Goal: Use online tool/utility: Utilize a website feature to perform a specific function

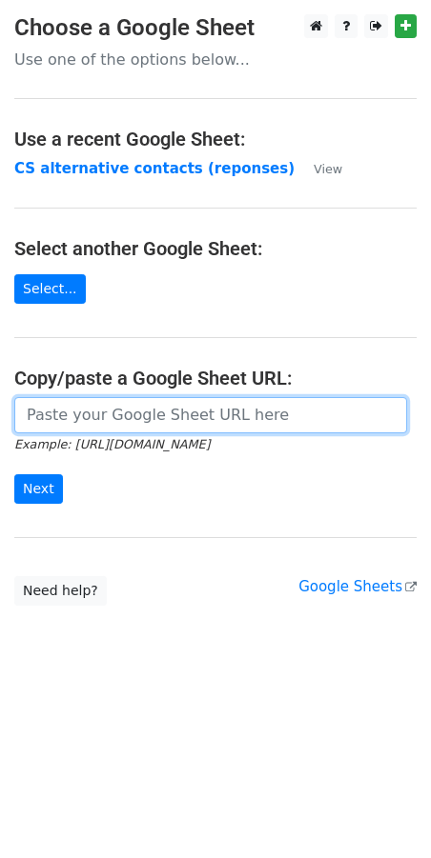
click at [51, 411] on input "url" at bounding box center [210, 415] width 392 height 36
paste input "https://docs.google.com/spreadsheets/d/1qQHD5SoE2zCQxW73jNxLPRujqbOdsJS1upL9tDW…"
type input "https://docs.google.com/spreadsheets/d/1qQHD5SoE2zCQxW73jNxLPRujqbOdsJS1upL9tDW…"
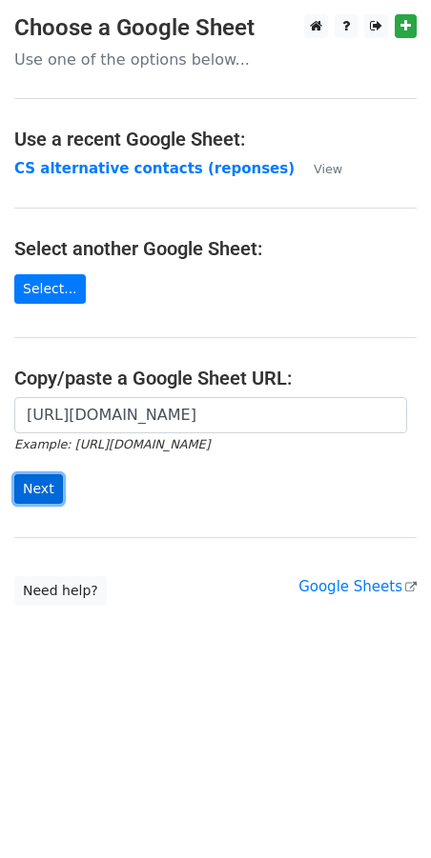
scroll to position [0, 0]
click at [36, 498] on input "Next" at bounding box center [38, 489] width 49 height 30
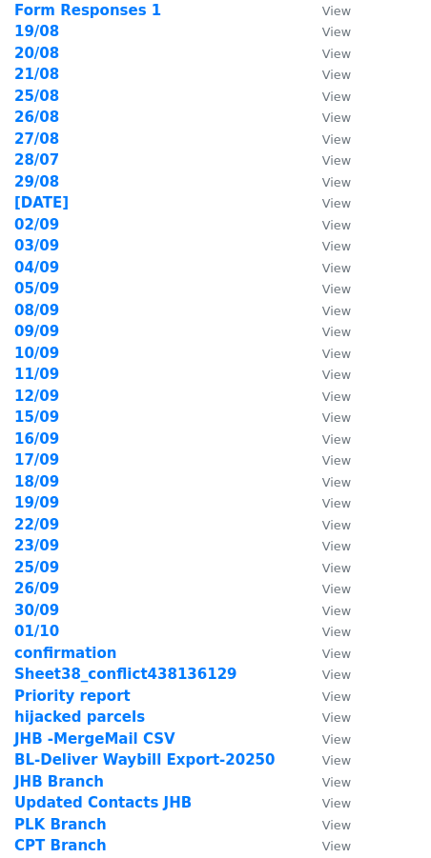
scroll to position [123, 0]
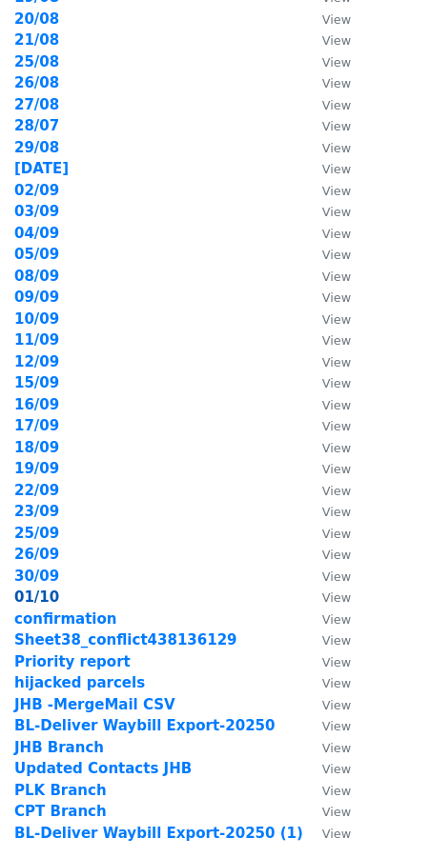
click at [49, 596] on strong "01/10" at bounding box center [36, 597] width 45 height 17
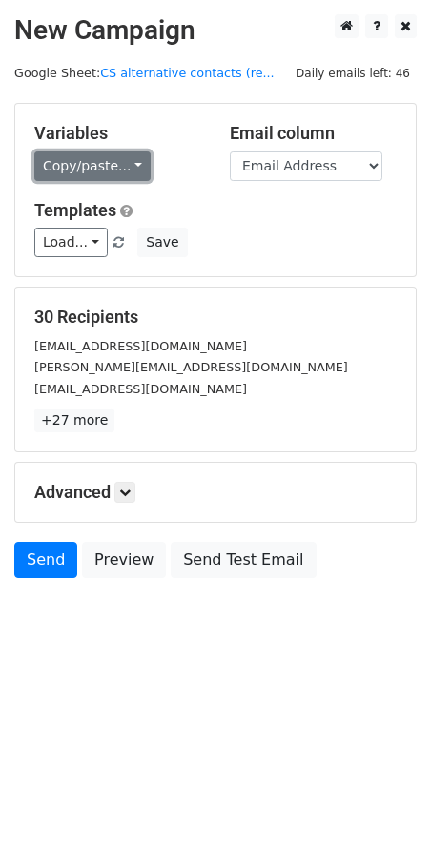
click at [121, 173] on link "Copy/paste..." at bounding box center [92, 166] width 116 height 30
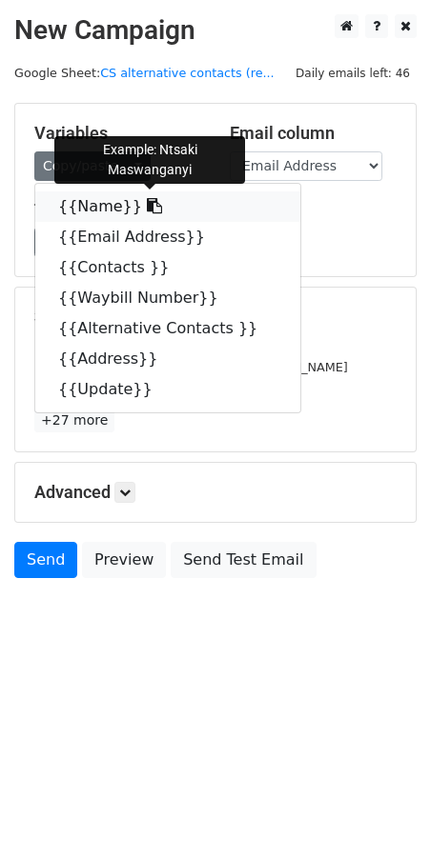
click at [106, 214] on link "{{Name}}" at bounding box center [167, 206] width 265 height 30
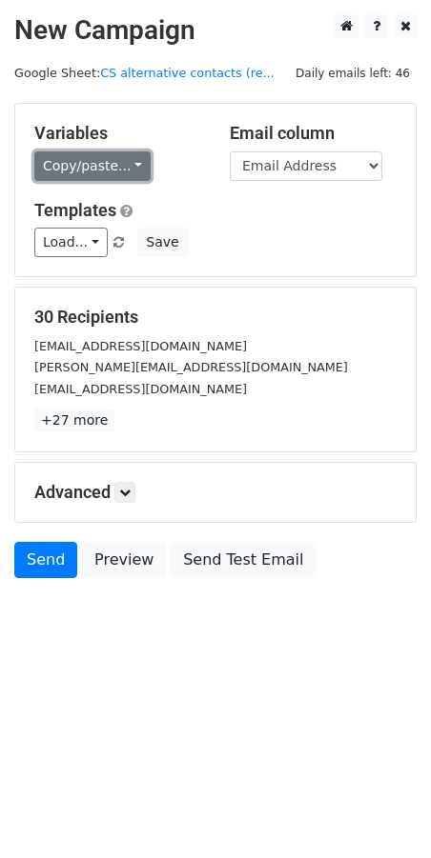
click at [125, 165] on link "Copy/paste..." at bounding box center [92, 166] width 116 height 30
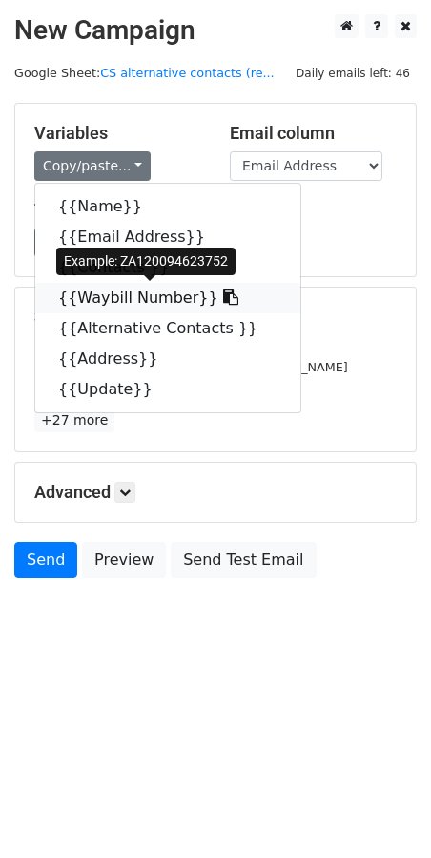
click at [223, 301] on icon at bounding box center [230, 297] width 15 height 15
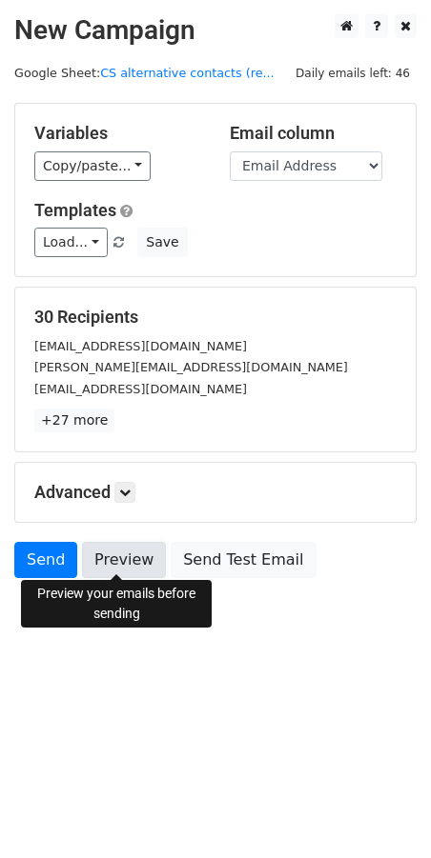
click at [111, 567] on link "Preview" at bounding box center [124, 560] width 84 height 36
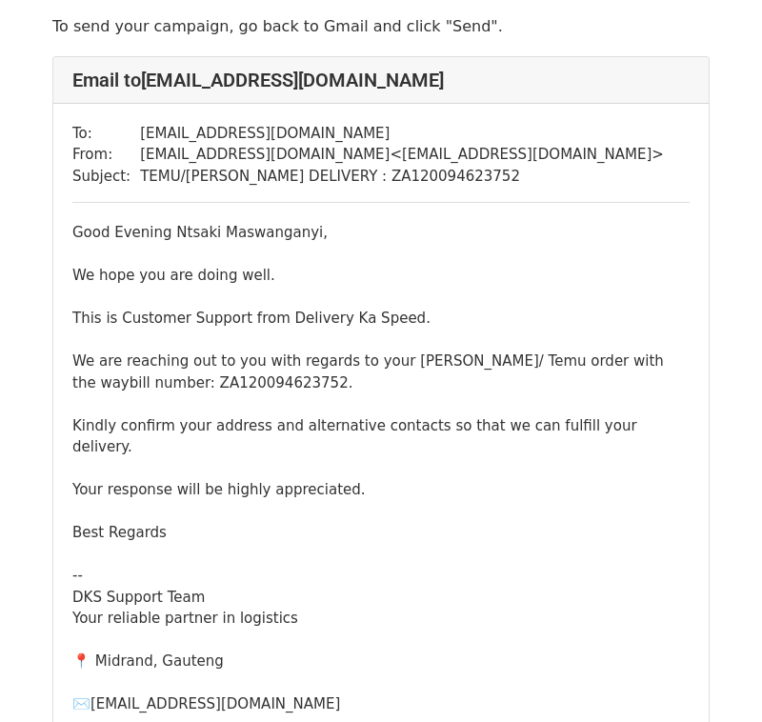
scroll to position [74, 0]
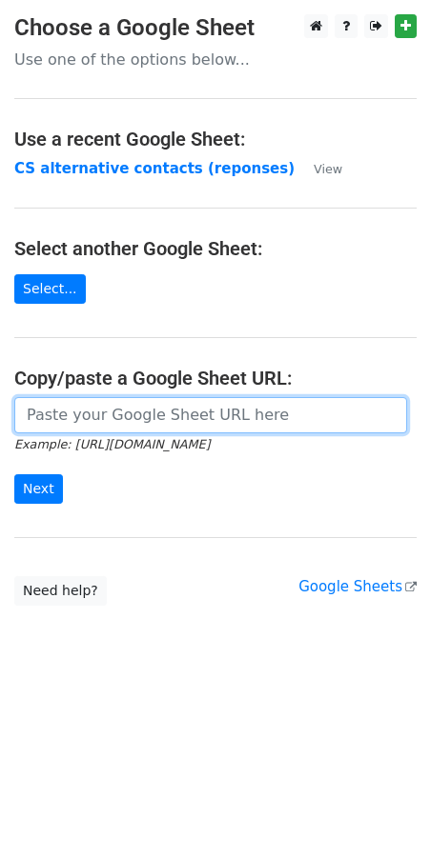
click at [51, 413] on input "url" at bounding box center [210, 415] width 392 height 36
paste input "https://docs.google.com/spreadsheets/d/1qQHD5SoE2zCQxW73jNxLPRujqbOdsJS1upL9tDW…"
type input "https://docs.google.com/spreadsheets/d/1qQHD5SoE2zCQxW73jNxLPRujqbOdsJS1upL9tDW…"
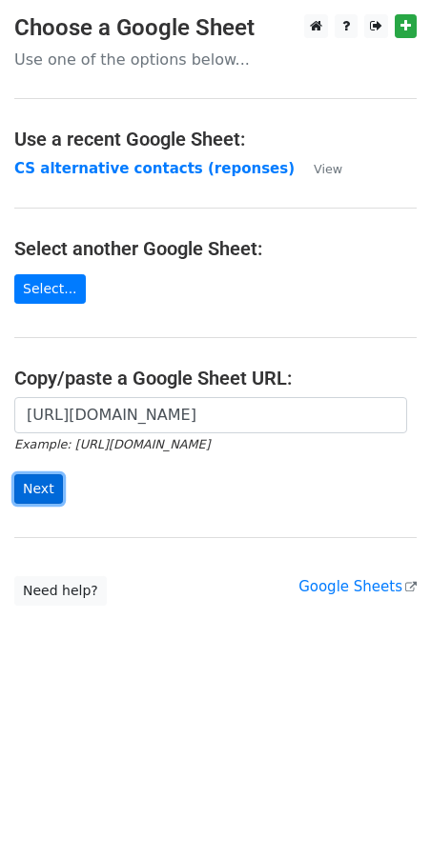
click at [49, 494] on input "Next" at bounding box center [38, 489] width 49 height 30
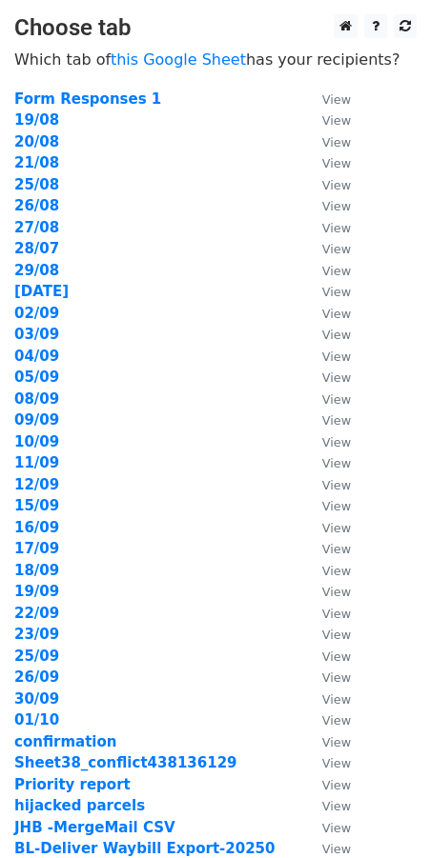
click at [58, 723] on td "01/10" at bounding box center [158, 721] width 289 height 22
click at [38, 722] on strong "01/10" at bounding box center [36, 720] width 45 height 17
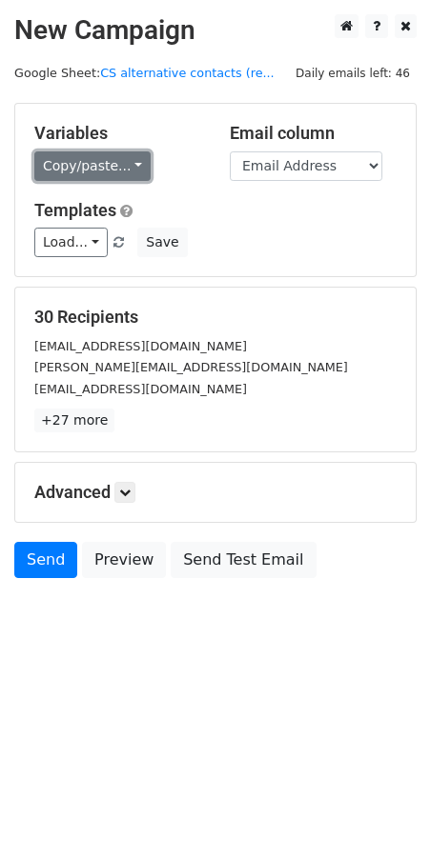
click at [123, 159] on link "Copy/paste..." at bounding box center [92, 166] width 116 height 30
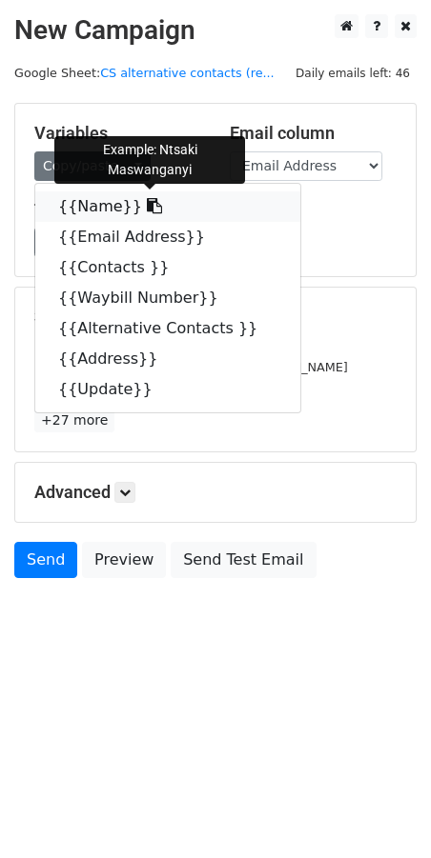
click at [83, 217] on link "{{Name}}" at bounding box center [167, 206] width 265 height 30
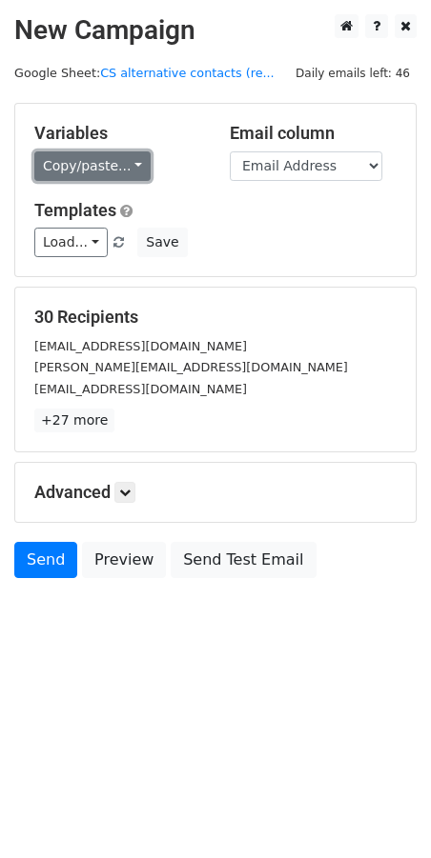
click at [132, 165] on link "Copy/paste..." at bounding box center [92, 166] width 116 height 30
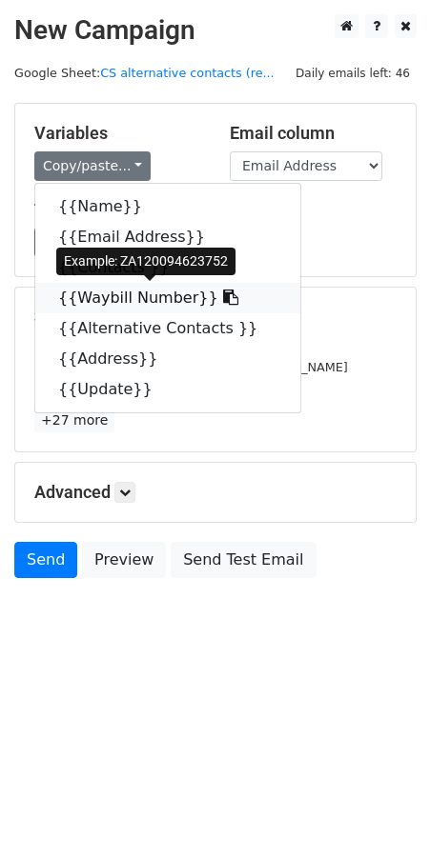
click at [223, 299] on icon at bounding box center [230, 297] width 15 height 15
